Goal: Transaction & Acquisition: Purchase product/service

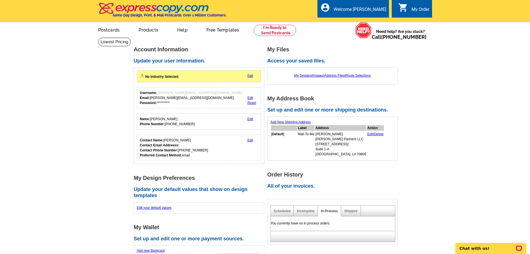
click at [253, 76] on link "Edit" at bounding box center [251, 76] width 6 height 4
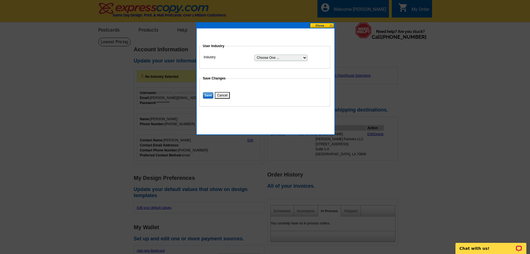
click at [298, 59] on select "Choose One ... Residential Real Estate Accounting Agriculture Architecture Arts…" at bounding box center [281, 58] width 53 height 6
select select "3"
click at [255, 55] on select "Choose One ... Residential Real Estate Accounting Agriculture Architecture Arts…" at bounding box center [281, 58] width 53 height 6
click at [206, 92] on input "Save" at bounding box center [208, 95] width 11 height 7
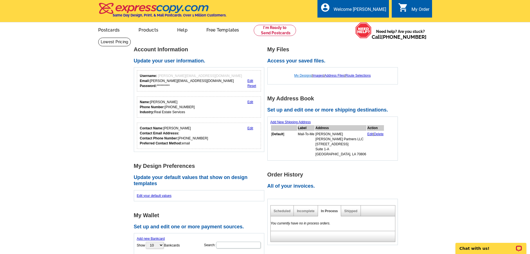
click at [298, 75] on link "My Designs" at bounding box center [304, 76] width 18 height 4
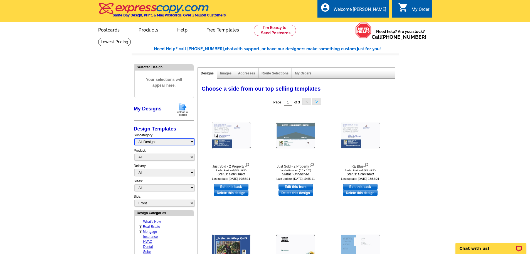
click at [176, 140] on select "All Designs Finished Designs Unfinished Designs" at bounding box center [165, 141] width 60 height 7
click at [169, 143] on select "All Designs Finished Designs Unfinished Designs" at bounding box center [165, 141] width 60 height 7
click at [181, 157] on select "All Postcards Letters and flyers Business Cards Door Hangers Greeting Cards" at bounding box center [165, 156] width 60 height 7
select select "1"
click at [135, 154] on select "All Postcards Letters and flyers Business Cards Door Hangers Greeting Cards" at bounding box center [165, 156] width 60 height 7
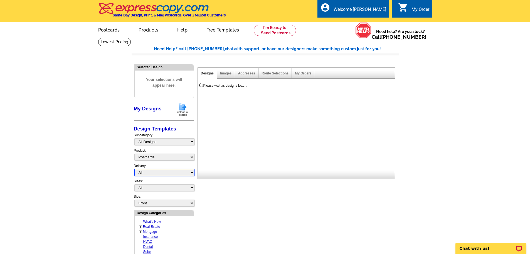
click at [171, 172] on select "All First Class Mail Shipped to Me EDDM Save 66% on Postage" at bounding box center [165, 172] width 60 height 7
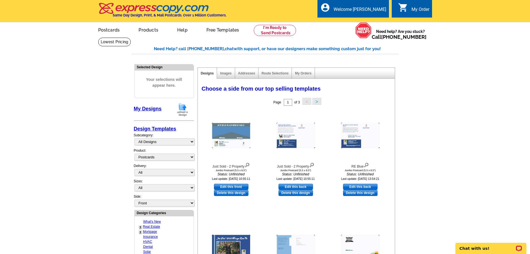
click at [119, 174] on main "Need Help? call 800-260-5887, chat with support, or have our designers make som…" at bounding box center [265, 235] width 530 height 396
click at [112, 33] on link "Postcards" at bounding box center [108, 29] width 39 height 13
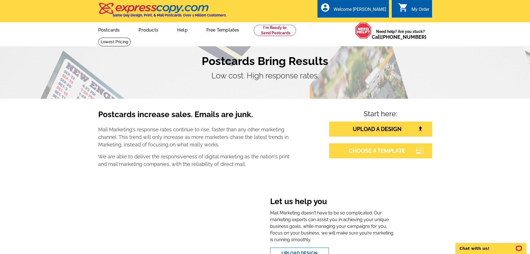
click at [389, 151] on link "CHOOSE A TEMPLATE" at bounding box center [380, 150] width 103 height 15
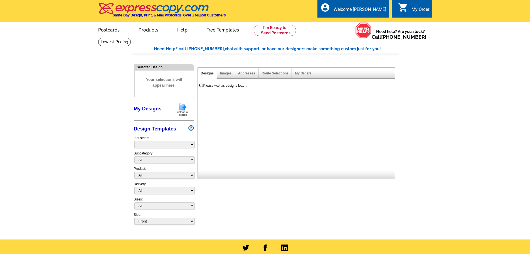
select select "785"
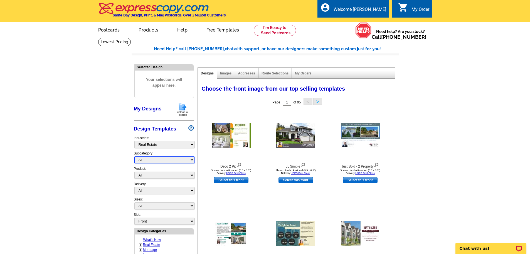
click at [186, 162] on select "All RE/MAX® Referrals Keller Williams® Berkshire Hathaway Home Services Century…" at bounding box center [165, 159] width 60 height 7
select select "789"
click at [135, 157] on select "All RE/MAX® Referrals Keller Williams® Berkshire Hathaway Home Services Century…" at bounding box center [165, 159] width 60 height 7
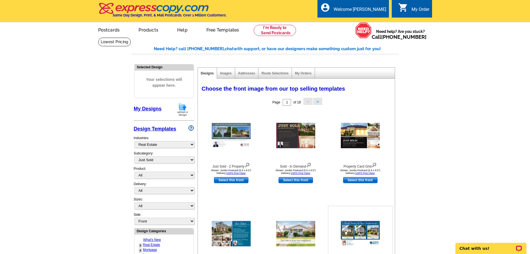
click at [357, 230] on img at bounding box center [360, 233] width 39 height 25
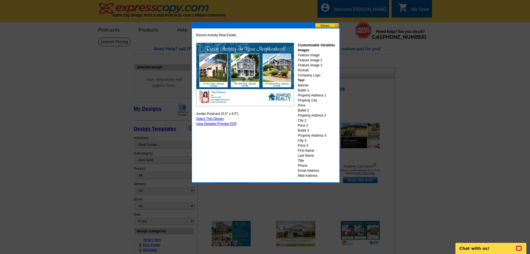
click at [213, 117] on link "Select This Design" at bounding box center [210, 119] width 28 height 4
select select "2"
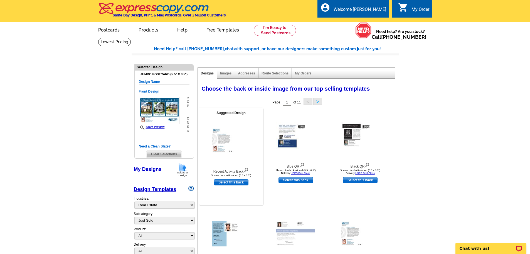
click at [231, 180] on link "Select this back" at bounding box center [231, 182] width 35 height 6
select select "front"
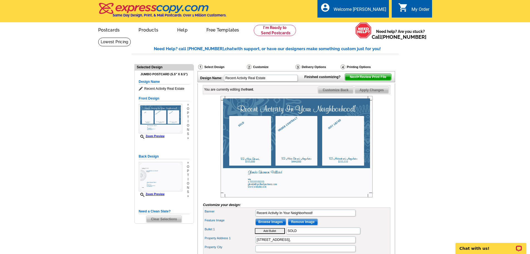
scroll to position [28, 0]
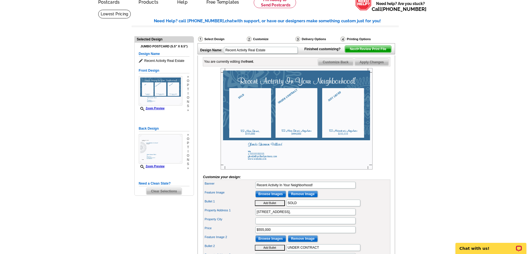
click at [241, 91] on img at bounding box center [297, 118] width 152 height 101
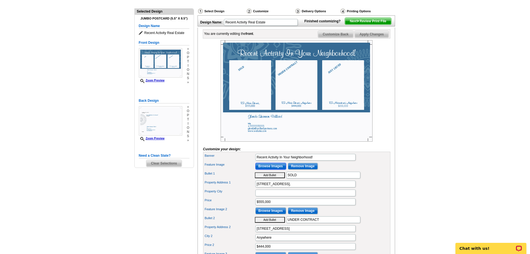
click at [276, 169] on input "Browse Images" at bounding box center [271, 166] width 31 height 7
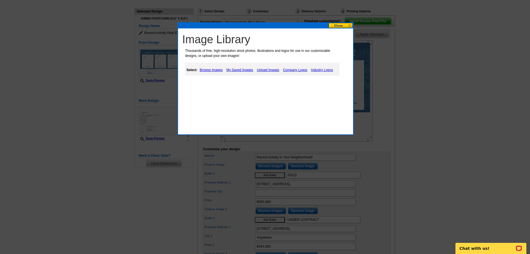
click at [213, 70] on link "Browse Images" at bounding box center [212, 70] width 26 height 7
click at [241, 82] on link "Things" at bounding box center [243, 84] width 10 height 4
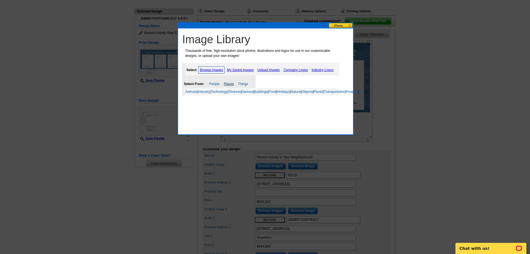
click at [230, 84] on link "Places" at bounding box center [229, 84] width 10 height 4
click at [238, 70] on link "My Saved Images" at bounding box center [241, 70] width 30 height 7
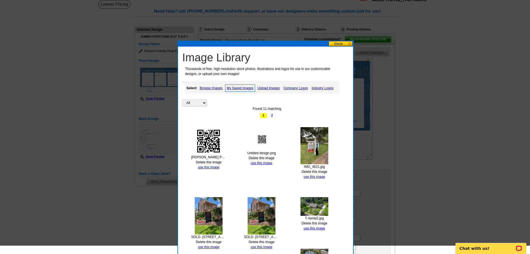
scroll to position [28, 0]
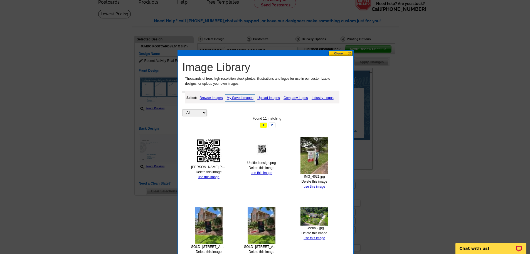
click at [272, 95] on link "Upload Images" at bounding box center [268, 97] width 25 height 7
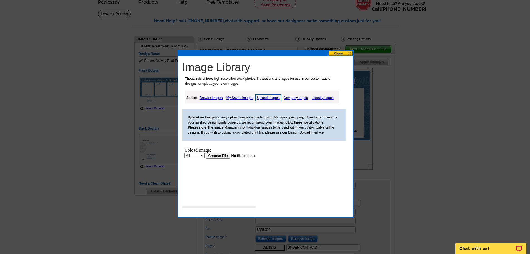
scroll to position [0, 0]
click at [220, 155] on input "file" at bounding box center [241, 156] width 70 height 6
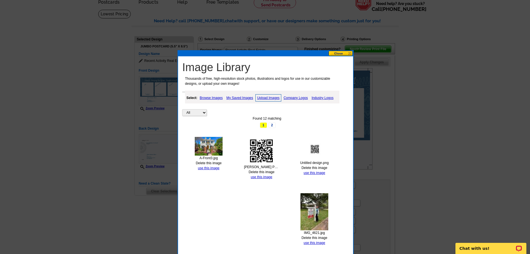
click at [268, 97] on link "Upload Images" at bounding box center [269, 97] width 26 height 7
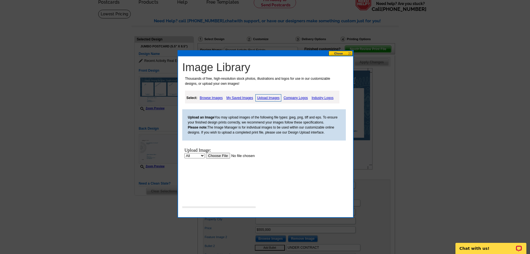
click at [214, 155] on input "file" at bounding box center [241, 156] width 70 height 6
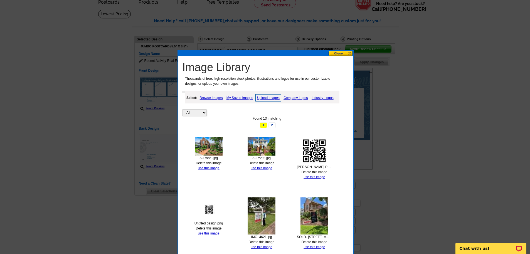
click at [264, 97] on link "Upload Images" at bounding box center [269, 97] width 26 height 7
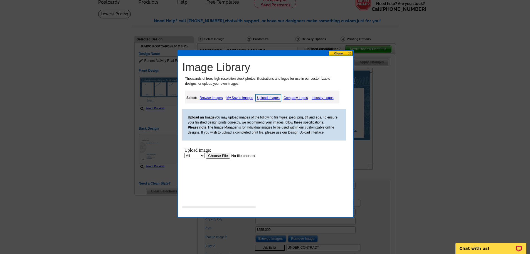
click at [220, 156] on input "file" at bounding box center [241, 156] width 70 height 6
click at [224, 155] on input "file" at bounding box center [241, 156] width 70 height 6
